Goal: Transaction & Acquisition: Purchase product/service

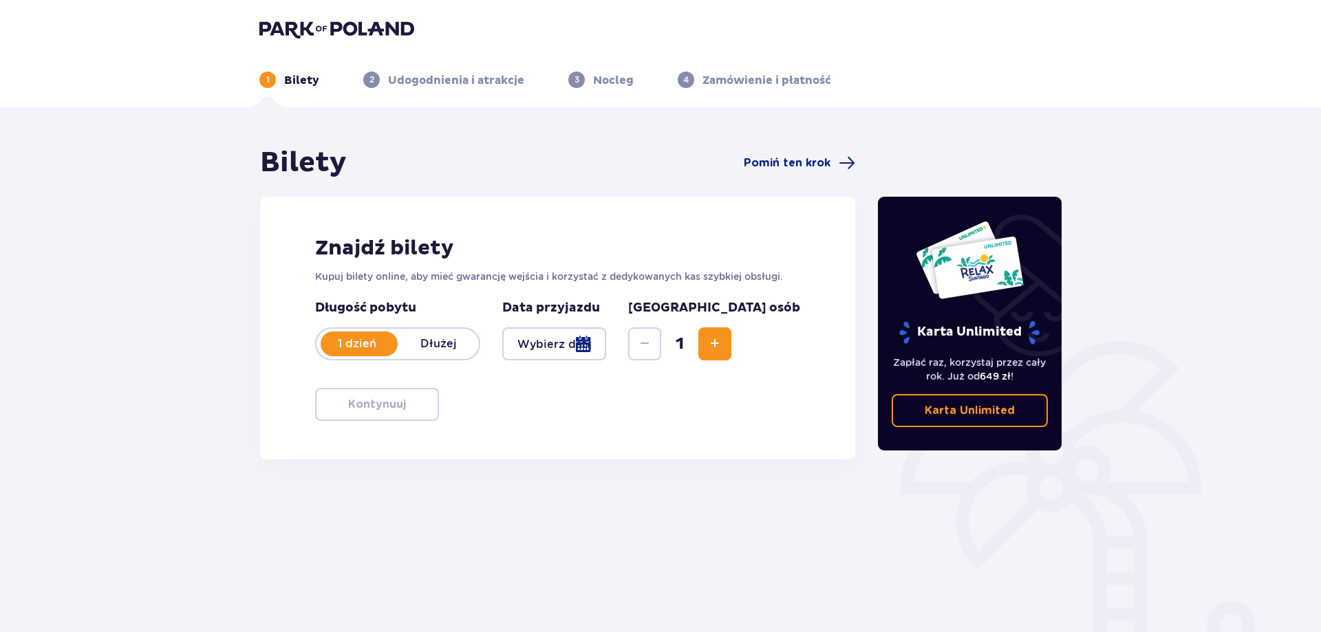
click at [604, 347] on div at bounding box center [554, 343] width 104 height 33
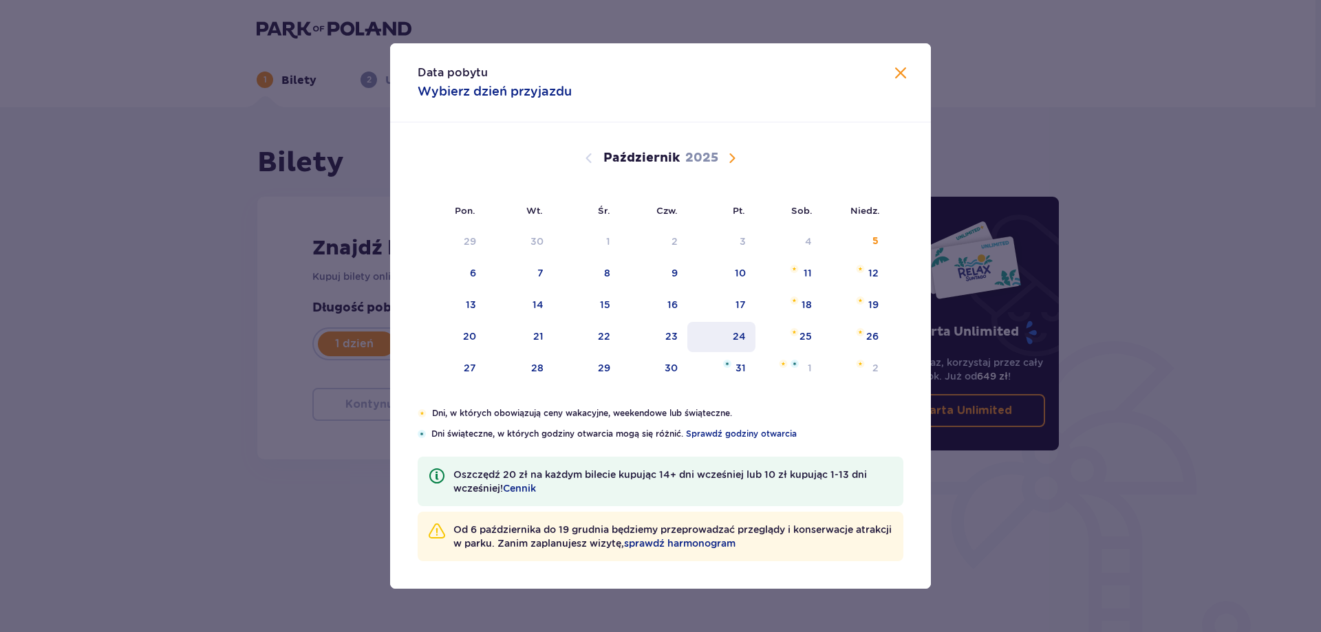
click at [724, 336] on div "24" at bounding box center [721, 337] width 68 height 30
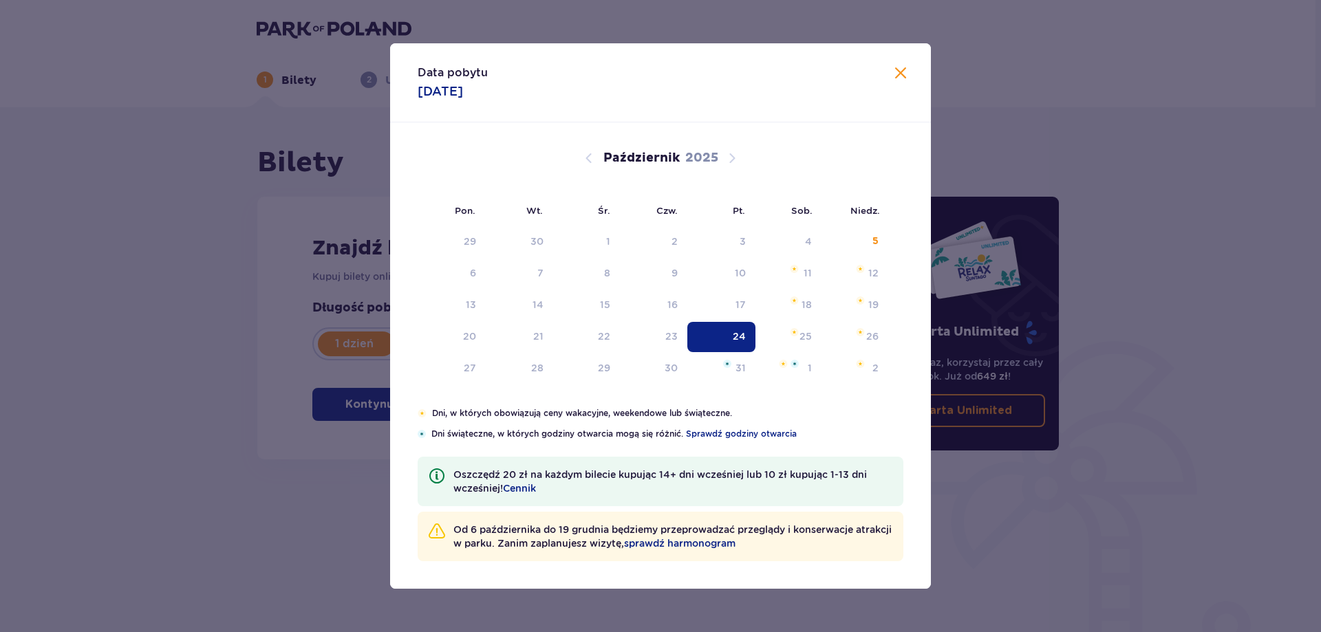
type input "[DATE]"
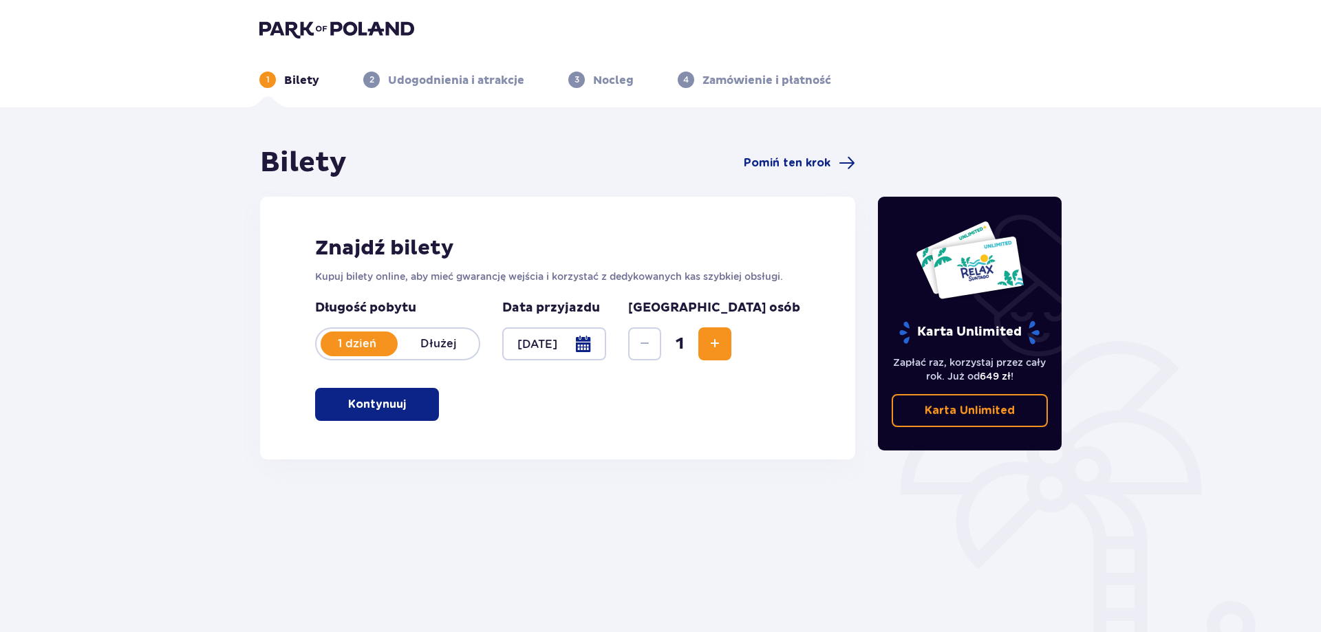
click at [402, 409] on span "button" at bounding box center [408, 404] width 17 height 17
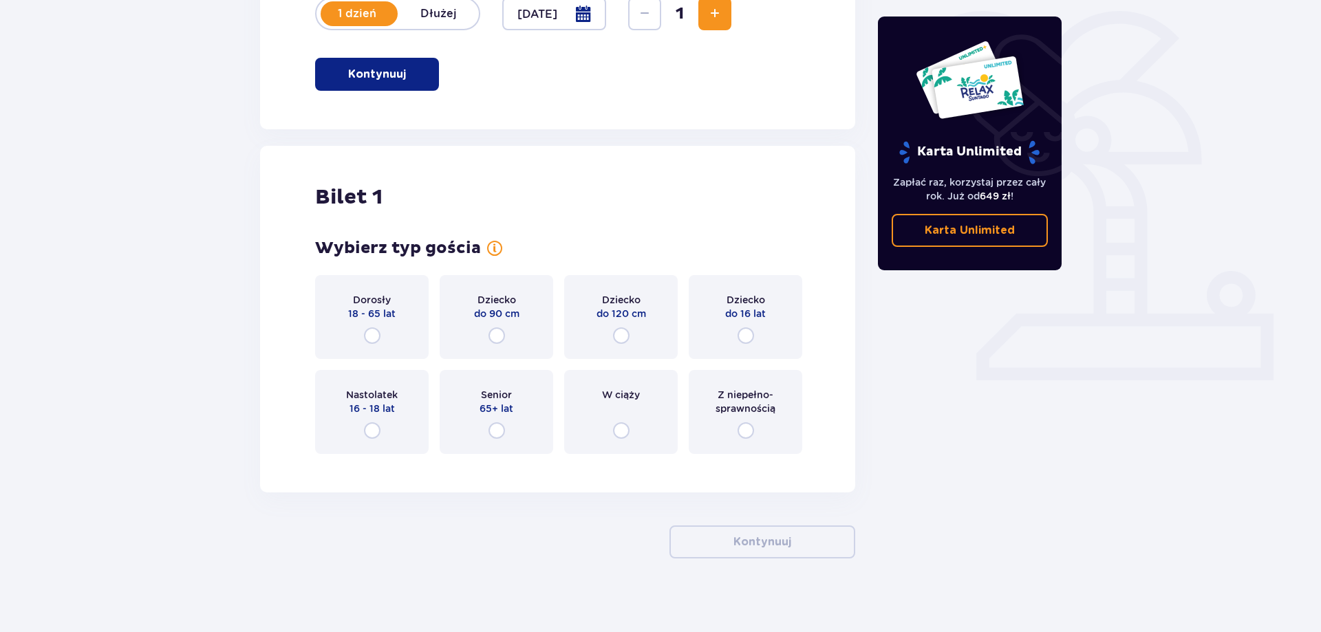
scroll to position [339, 0]
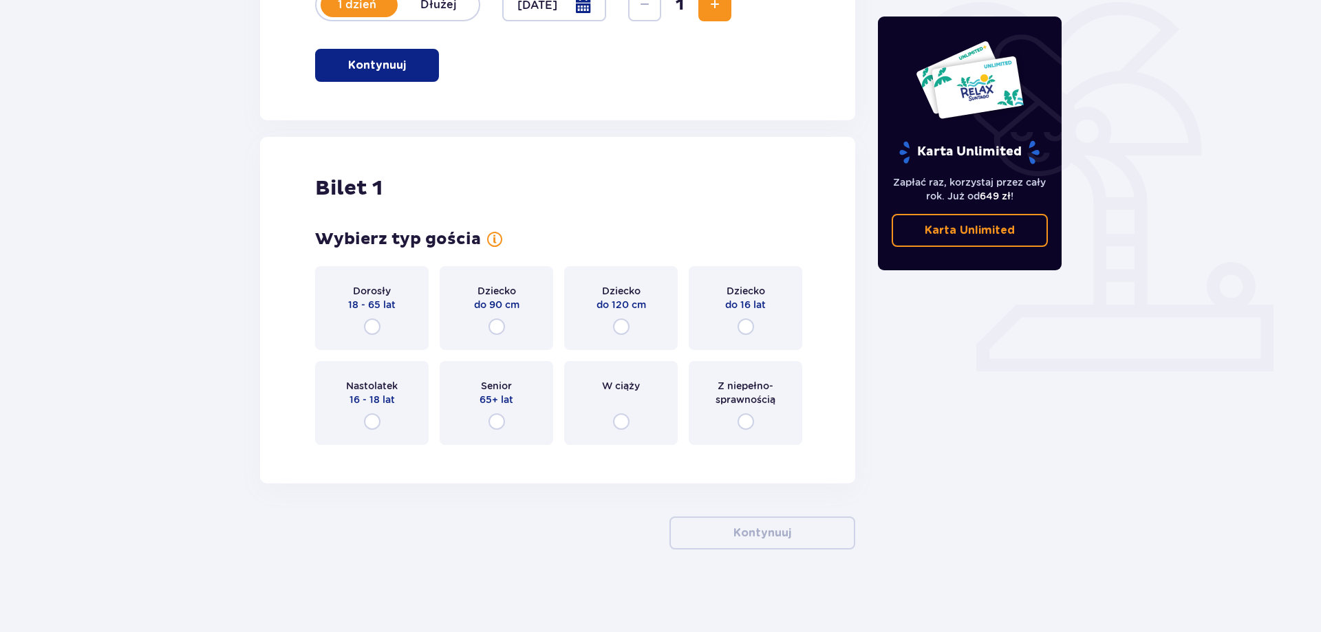
click at [383, 340] on div "Dorosły 18 - 65 lat" at bounding box center [371, 308] width 113 height 84
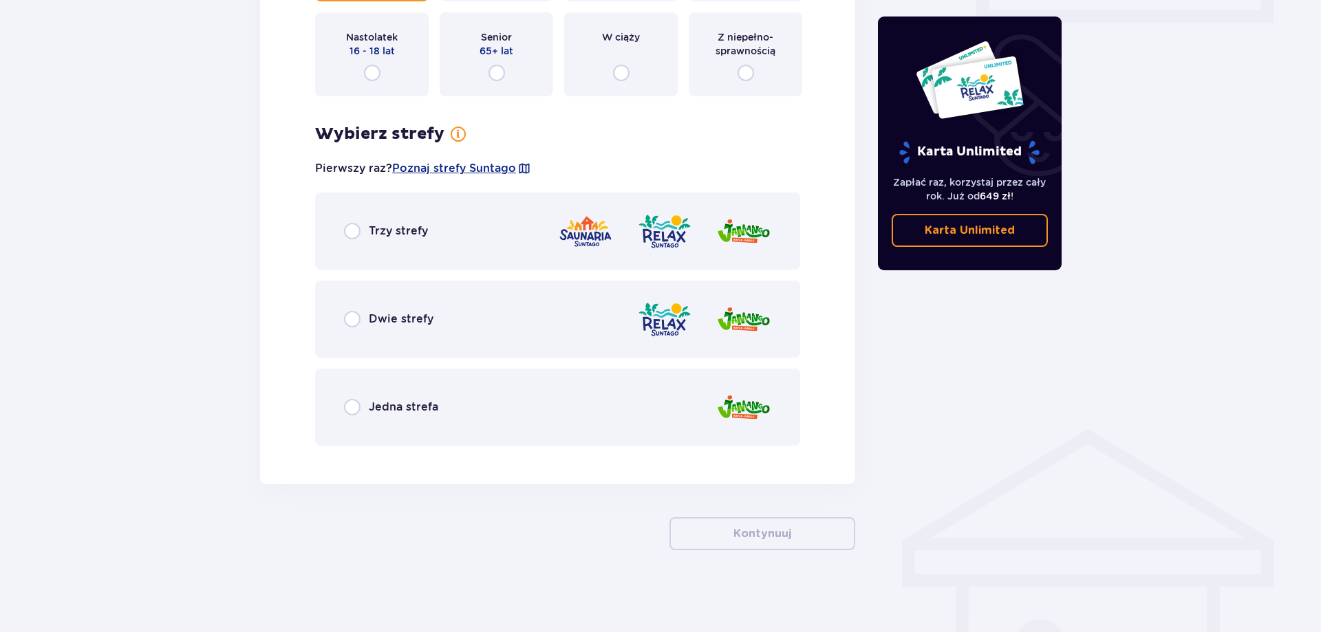
scroll to position [689, 0]
click at [412, 402] on span "Jedna strefa" at bounding box center [403, 406] width 69 height 15
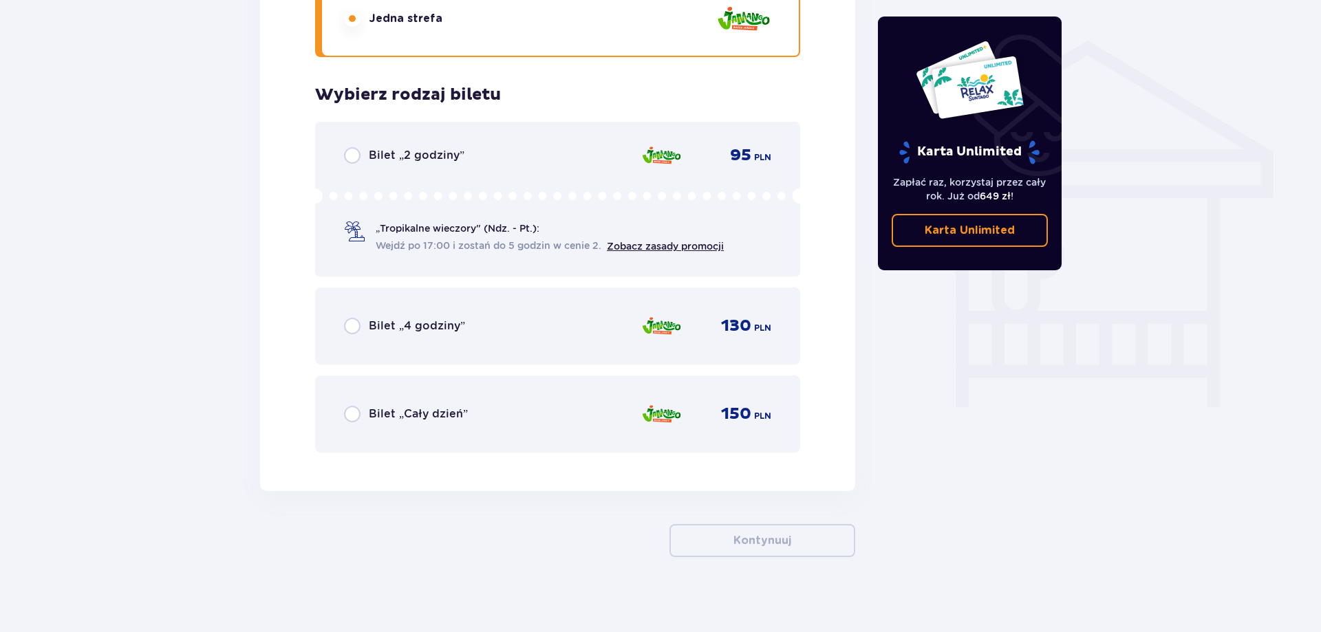
scroll to position [1084, 0]
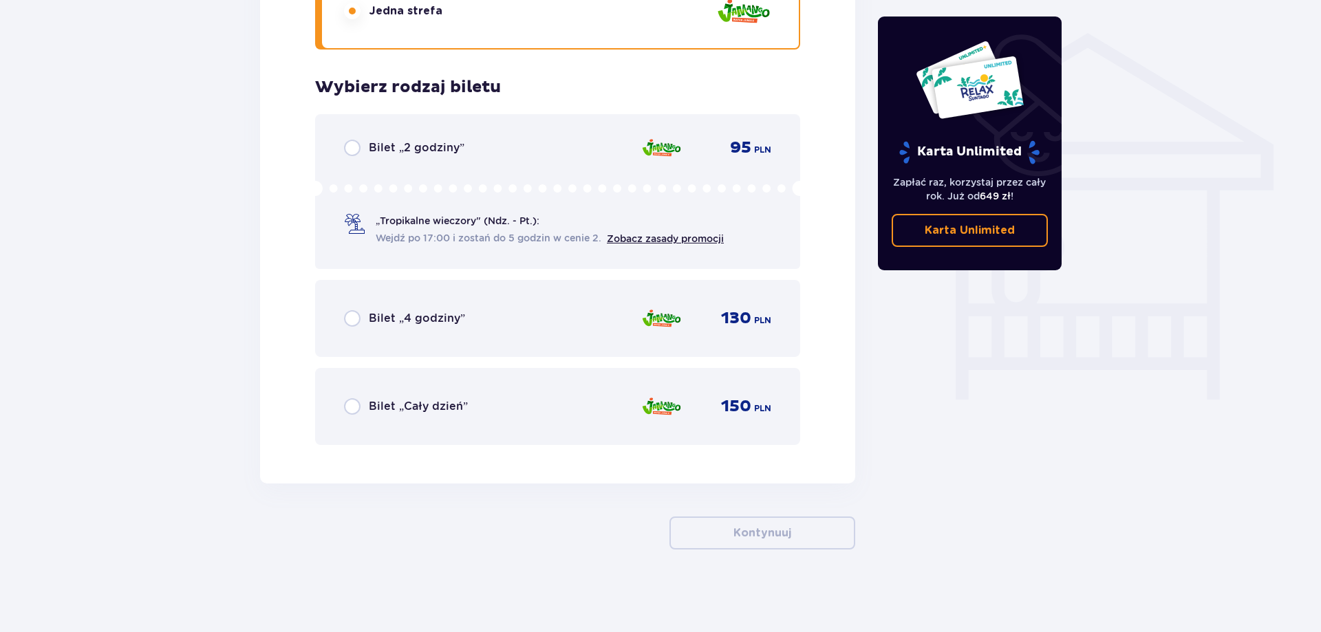
click at [427, 153] on span "Bilet „2 godziny”" at bounding box center [417, 147] width 96 height 15
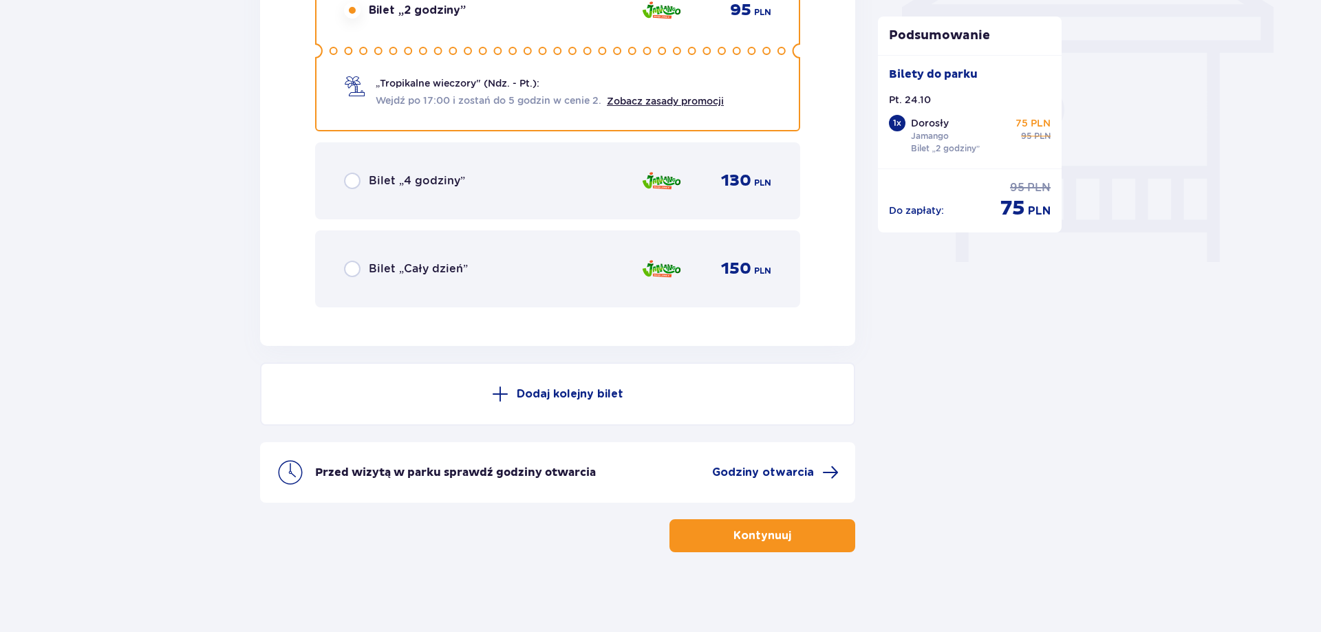
scroll to position [1224, 0]
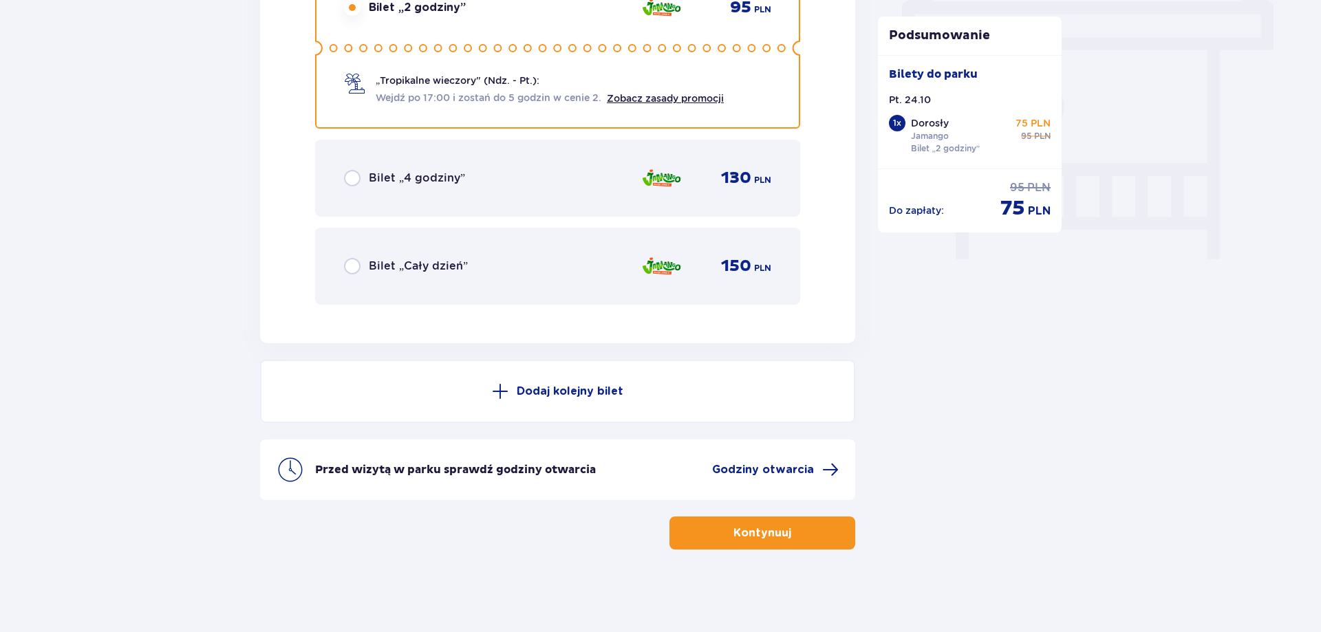
click at [778, 541] on button "Kontynuuj" at bounding box center [762, 533] width 186 height 33
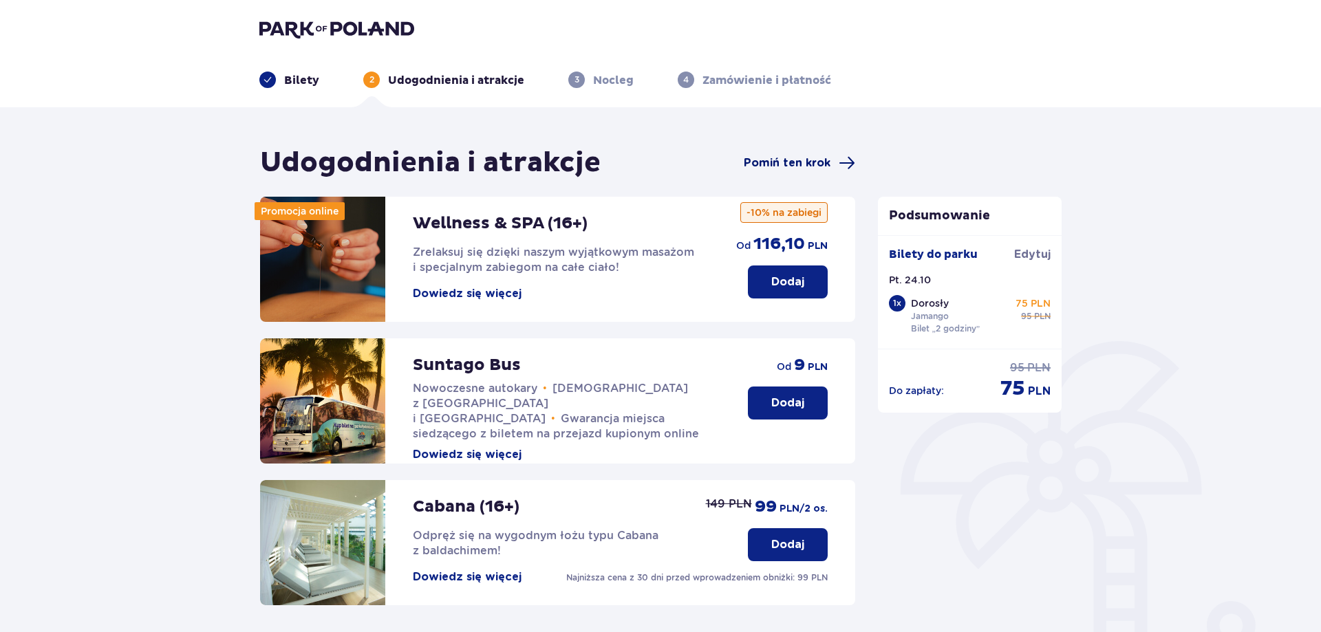
click at [804, 171] on span "Pomiń ten krok" at bounding box center [787, 162] width 87 height 15
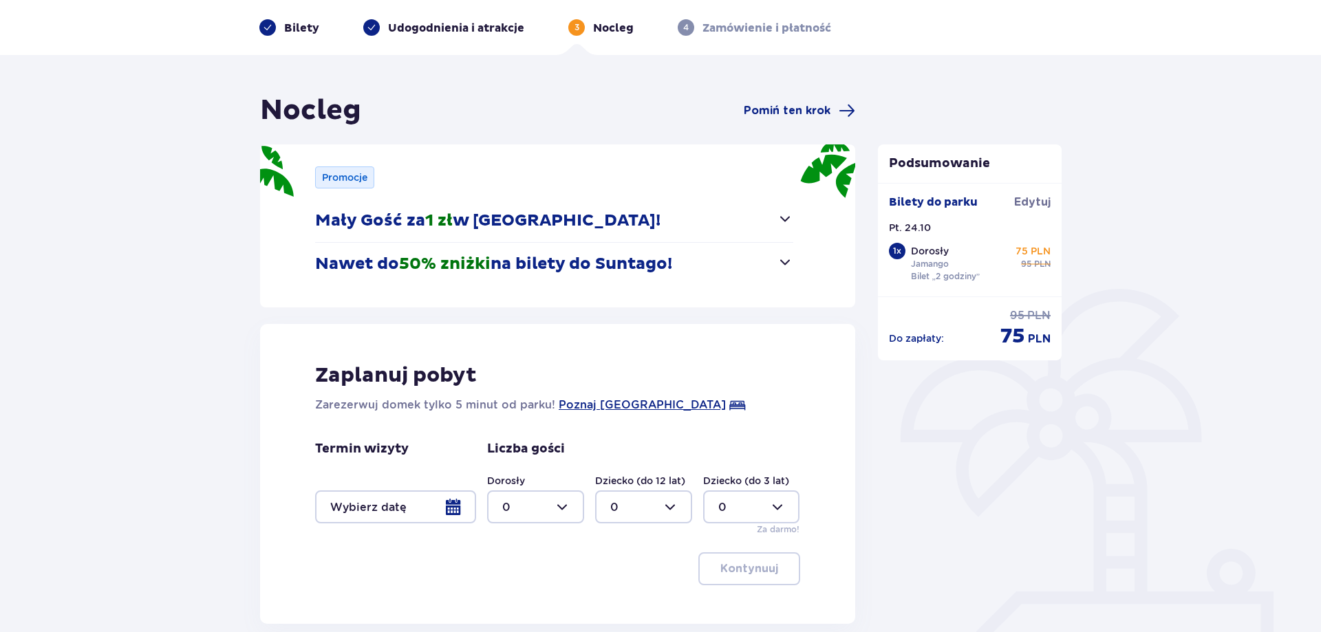
scroll to position [176, 0]
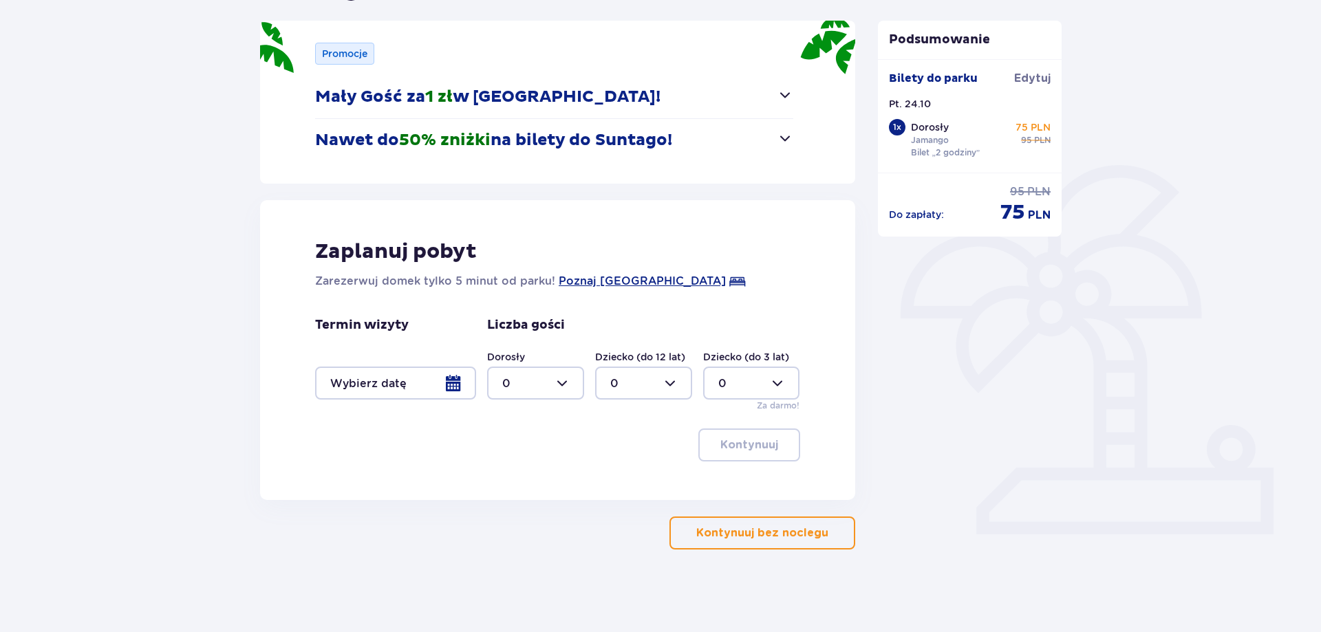
click at [794, 546] on button "Kontynuuj bez noclegu" at bounding box center [762, 533] width 186 height 33
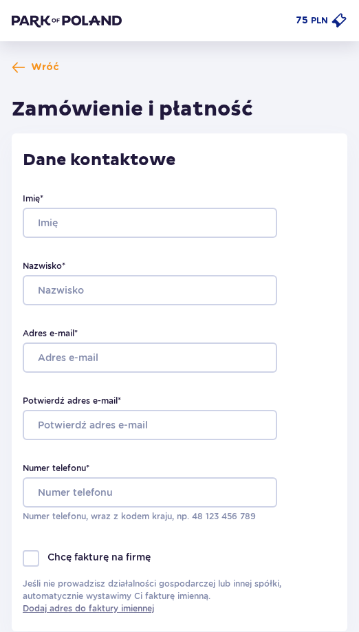
click at [316, 25] on p "PLN" at bounding box center [319, 20] width 17 height 12
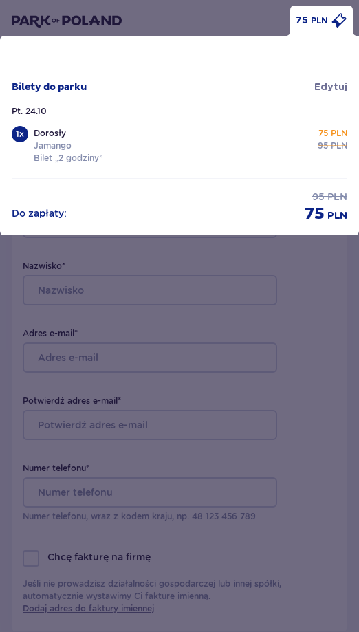
click at [316, 25] on p "PLN" at bounding box center [319, 20] width 17 height 12
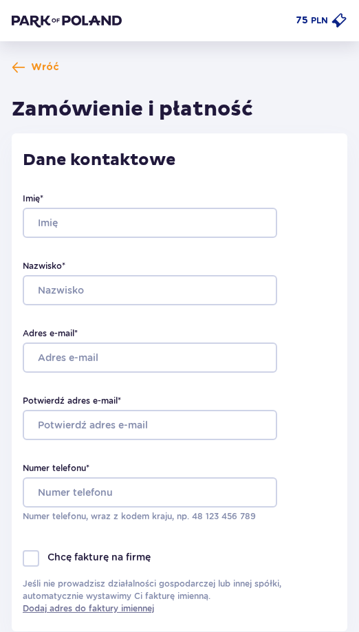
click at [320, 28] on div "75 PLN" at bounding box center [322, 20] width 52 height 17
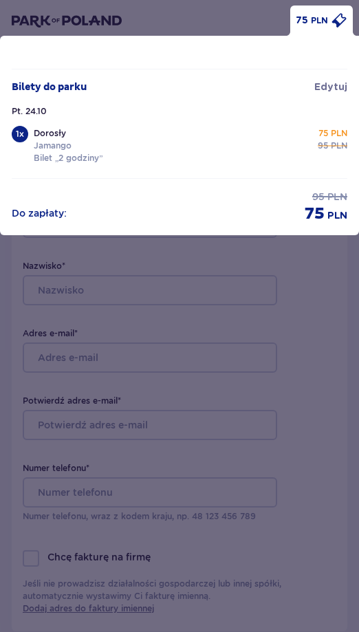
click at [319, 26] on p "PLN" at bounding box center [319, 20] width 17 height 12
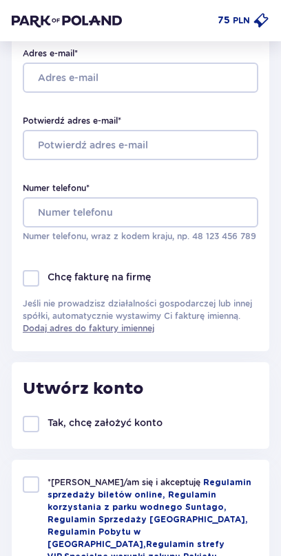
scroll to position [281, 0]
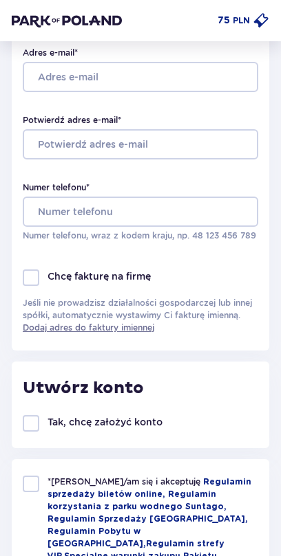
click at [127, 275] on p "Chcę fakturę na firmę" at bounding box center [98, 277] width 103 height 14
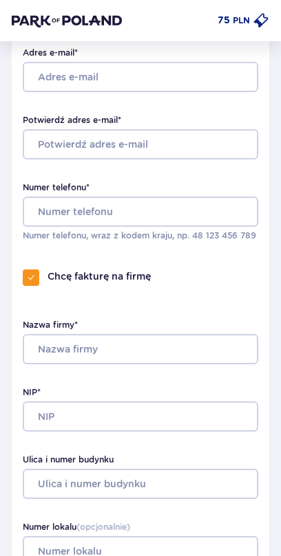
click at [127, 275] on p "Chcę fakturę na firmę" at bounding box center [98, 277] width 103 height 14
checkbox input "false"
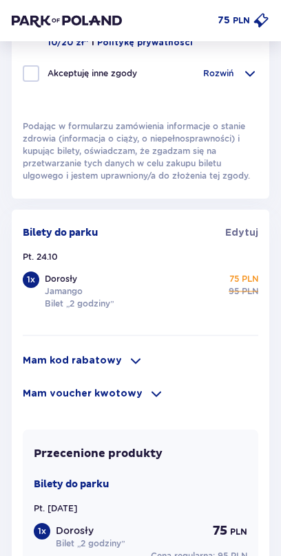
scroll to position [842, 0]
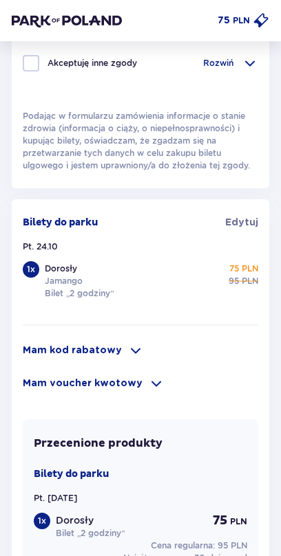
click at [127, 343] on span at bounding box center [135, 351] width 17 height 17
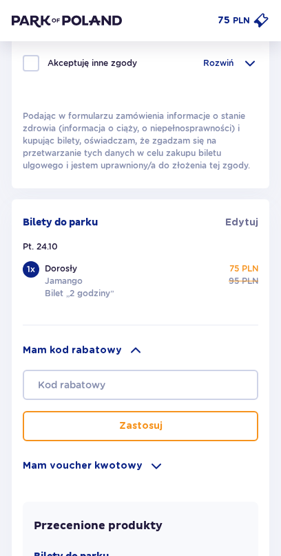
click at [127, 343] on span at bounding box center [135, 351] width 17 height 17
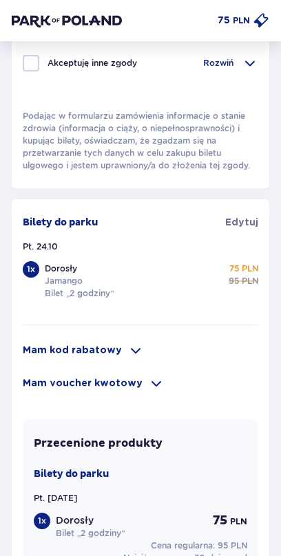
click at [127, 377] on p "Mam voucher kwotowy" at bounding box center [83, 384] width 120 height 14
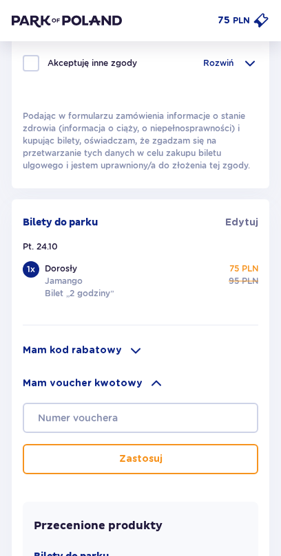
click at [127, 377] on p "Mam voucher kwotowy" at bounding box center [83, 384] width 120 height 14
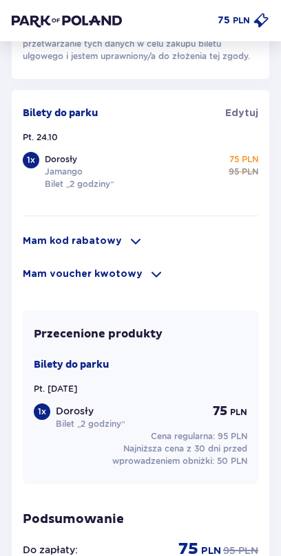
scroll to position [671, 0]
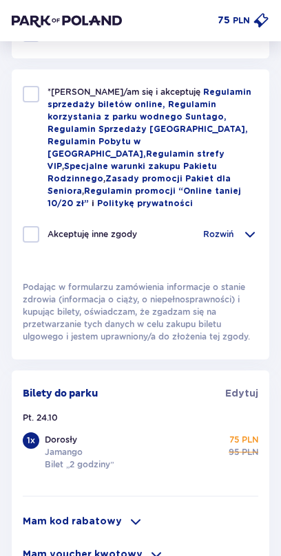
click at [118, 289] on p "Podając w formularzu zamówienia informacje o stanie zdrowia (informacja o ciąży…" at bounding box center [140, 312] width 235 height 62
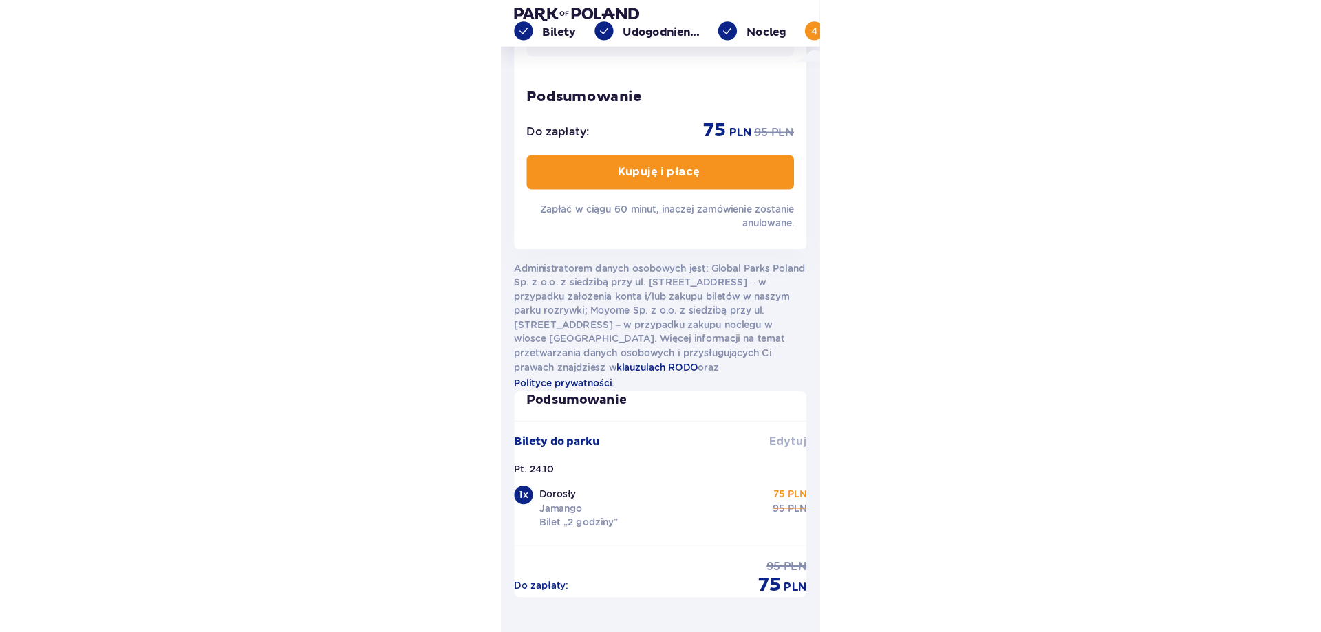
scroll to position [1189, 0]
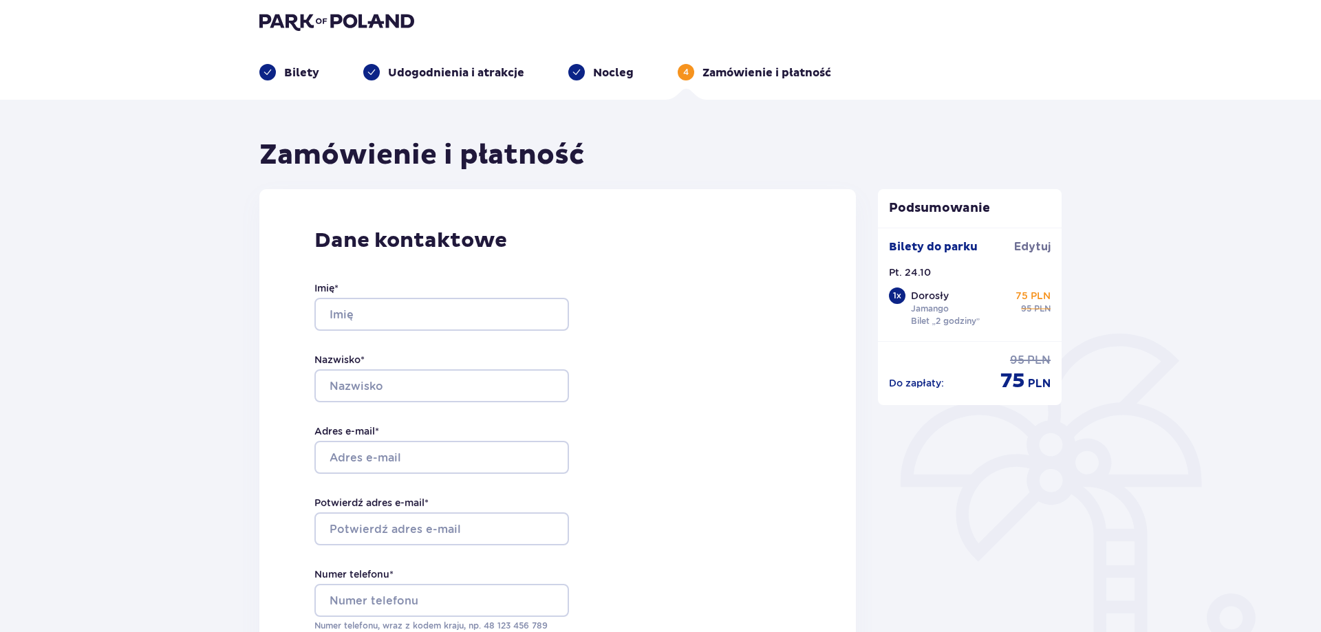
scroll to position [0, 0]
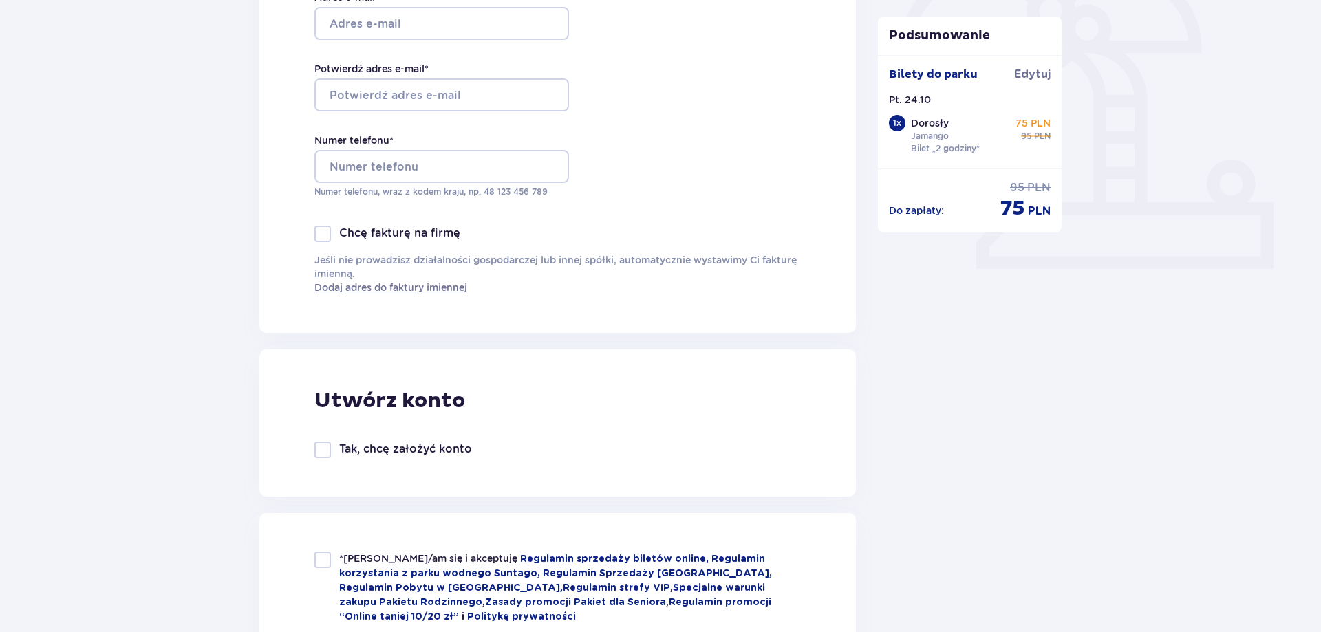
scroll to position [561, 0]
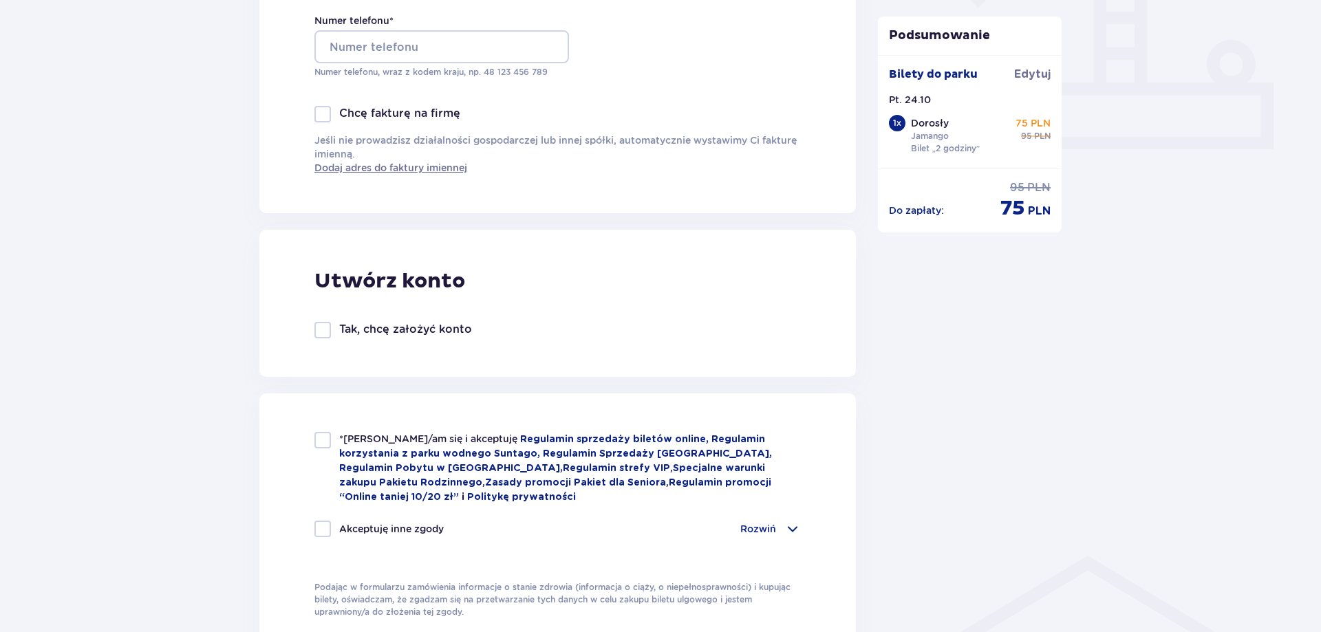
click at [437, 332] on p "Tak, chcę założyć konto" at bounding box center [405, 329] width 133 height 15
checkbox input "true"
type input "[PERSON_NAME][EMAIL_ADDRESS][DOMAIN_NAME]"
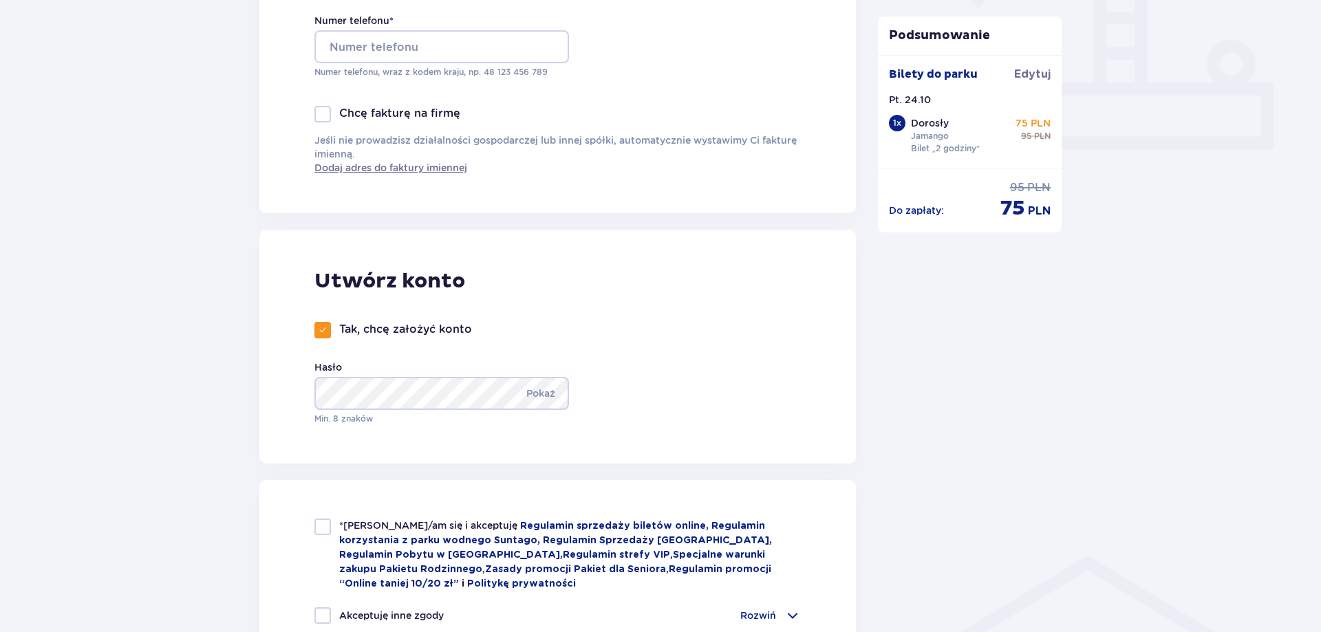
click at [439, 332] on p "Tak, chcę założyć konto" at bounding box center [405, 329] width 133 height 15
checkbox input "false"
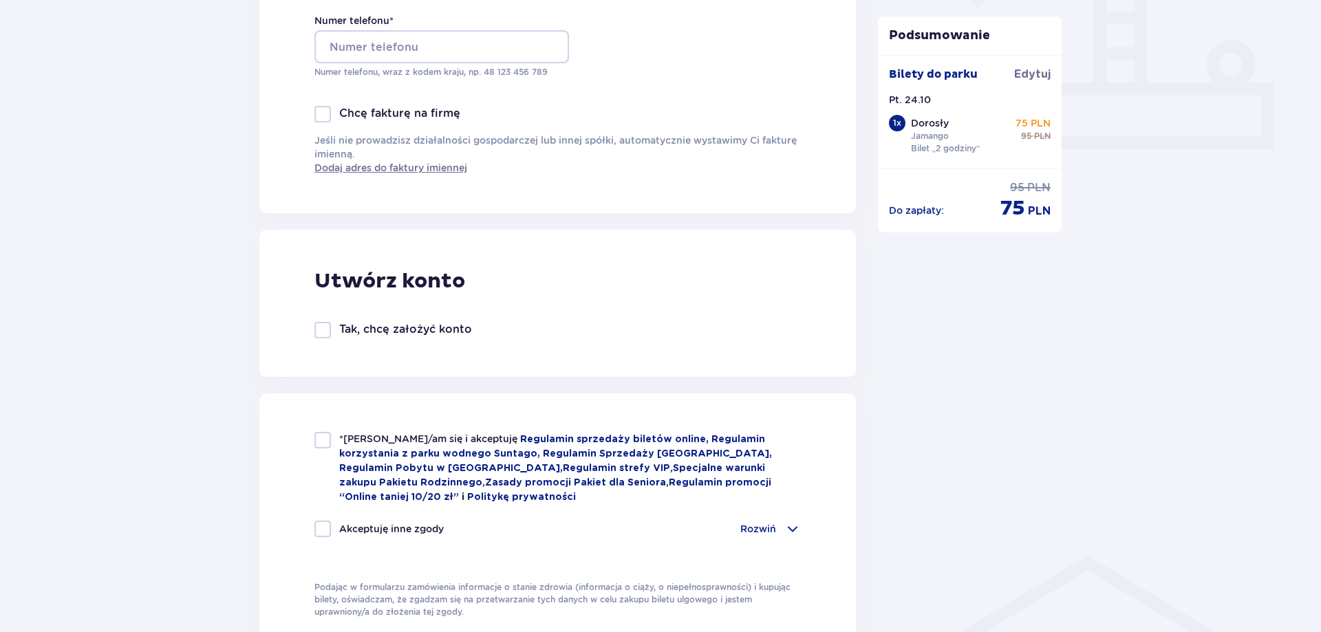
click at [796, 305] on div "Utwórz konto Tak, chcę założyć konto" at bounding box center [557, 303] width 596 height 147
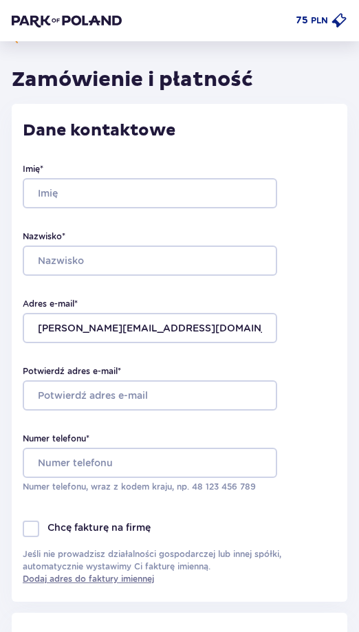
scroll to position [0, 0]
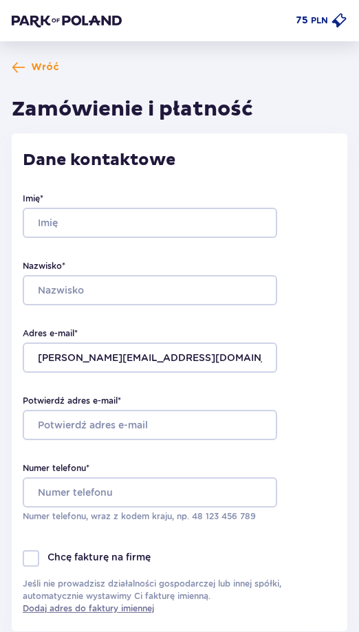
click at [320, 25] on p "PLN" at bounding box center [319, 20] width 17 height 12
